Goal: Navigation & Orientation: Find specific page/section

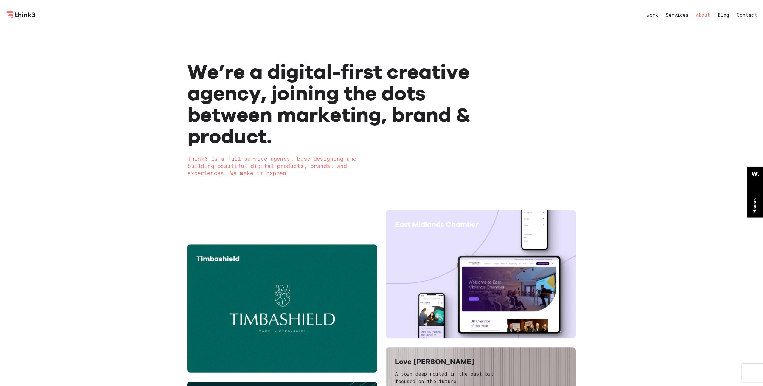
click at [700, 15] on link "About" at bounding box center [703, 15] width 15 height 5
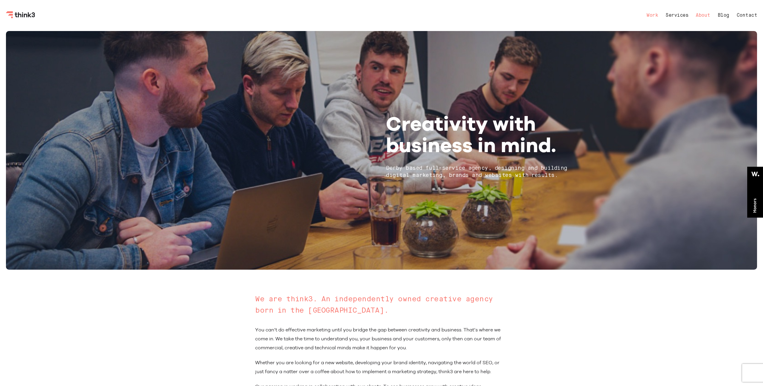
click at [651, 16] on link "Work" at bounding box center [652, 15] width 12 height 5
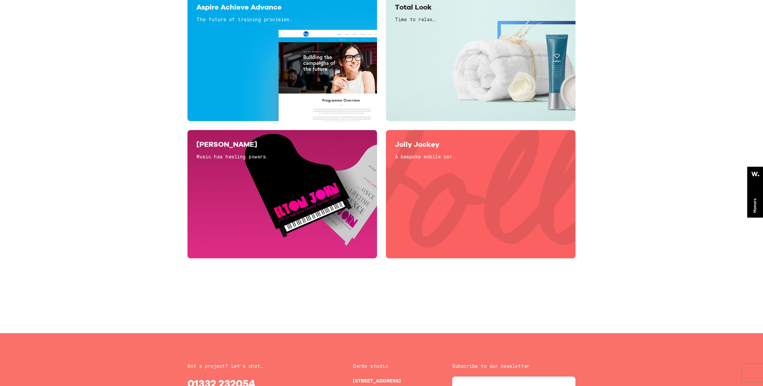
scroll to position [2087, 0]
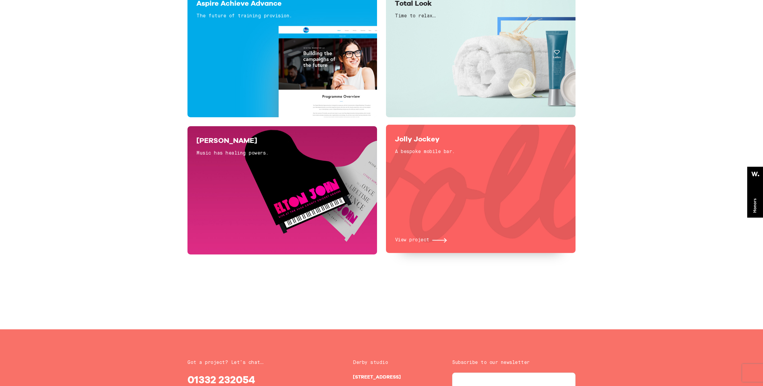
click at [497, 205] on div "View project" at bounding box center [481, 203] width 172 height 82
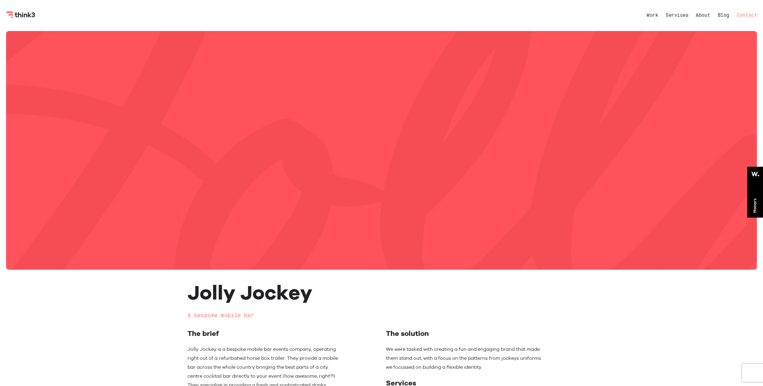
click at [744, 15] on link "Contact" at bounding box center [747, 15] width 21 height 5
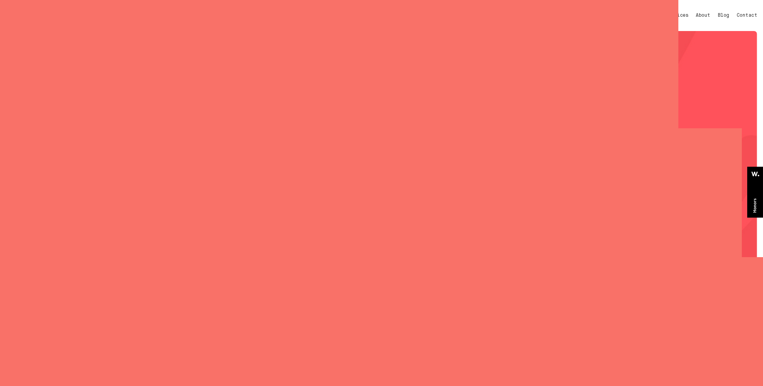
select select "General enquiry"
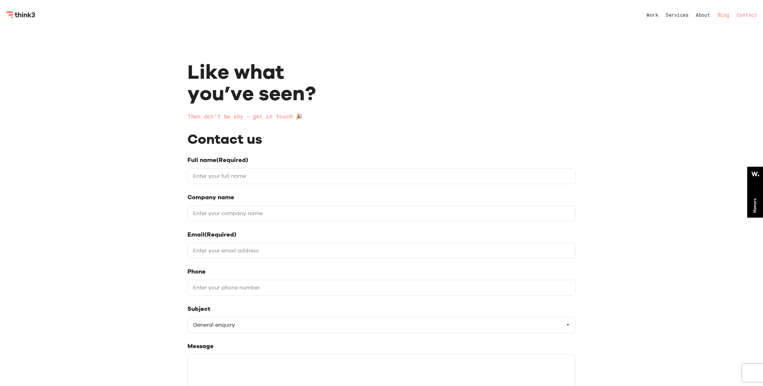
click at [719, 16] on link "Blog" at bounding box center [724, 15] width 12 height 5
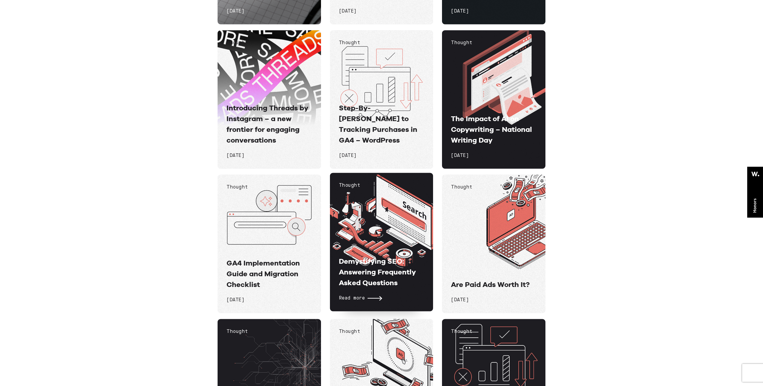
scroll to position [899, 0]
